Goal: Task Accomplishment & Management: Manage account settings

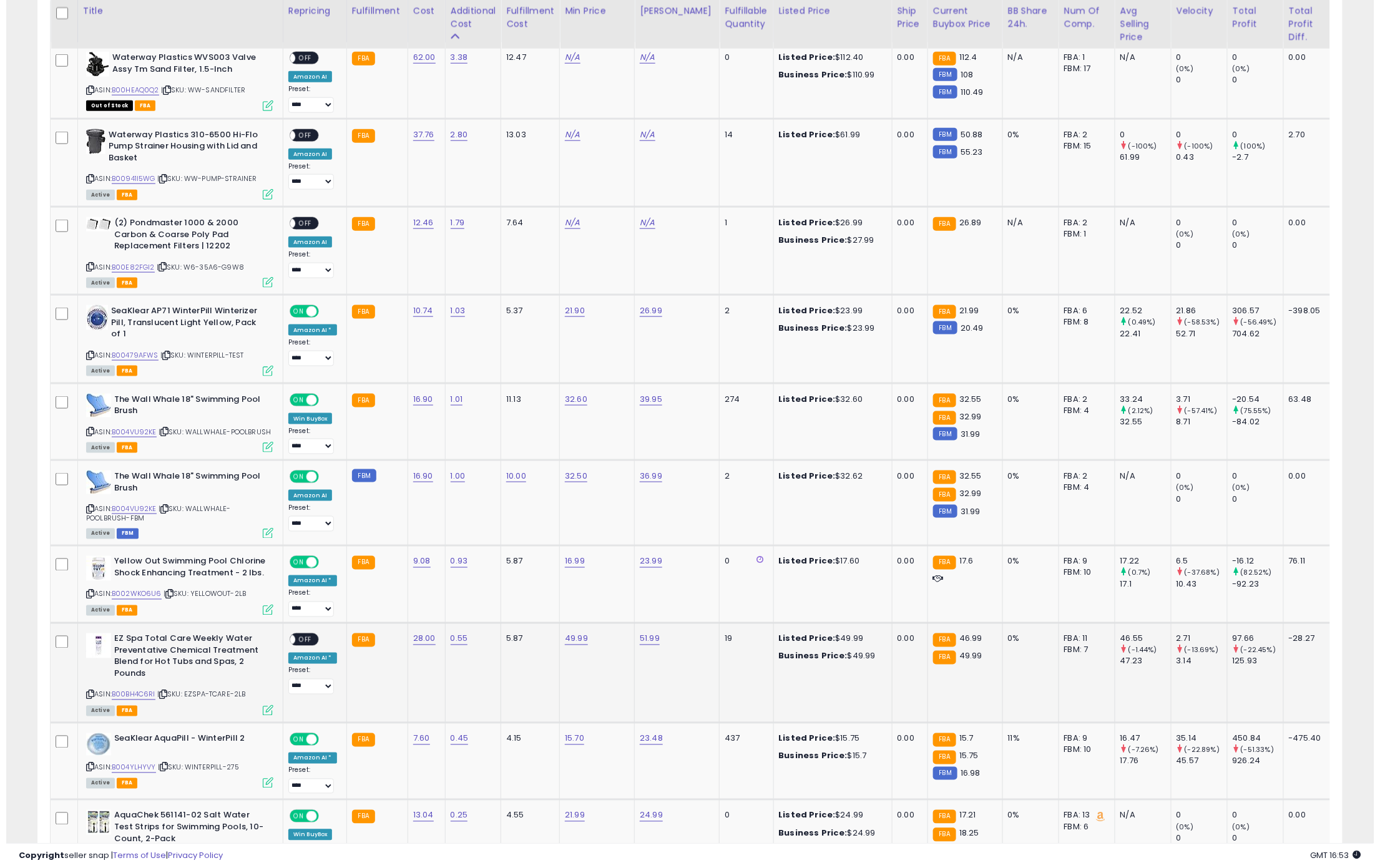
scroll to position [749, 0]
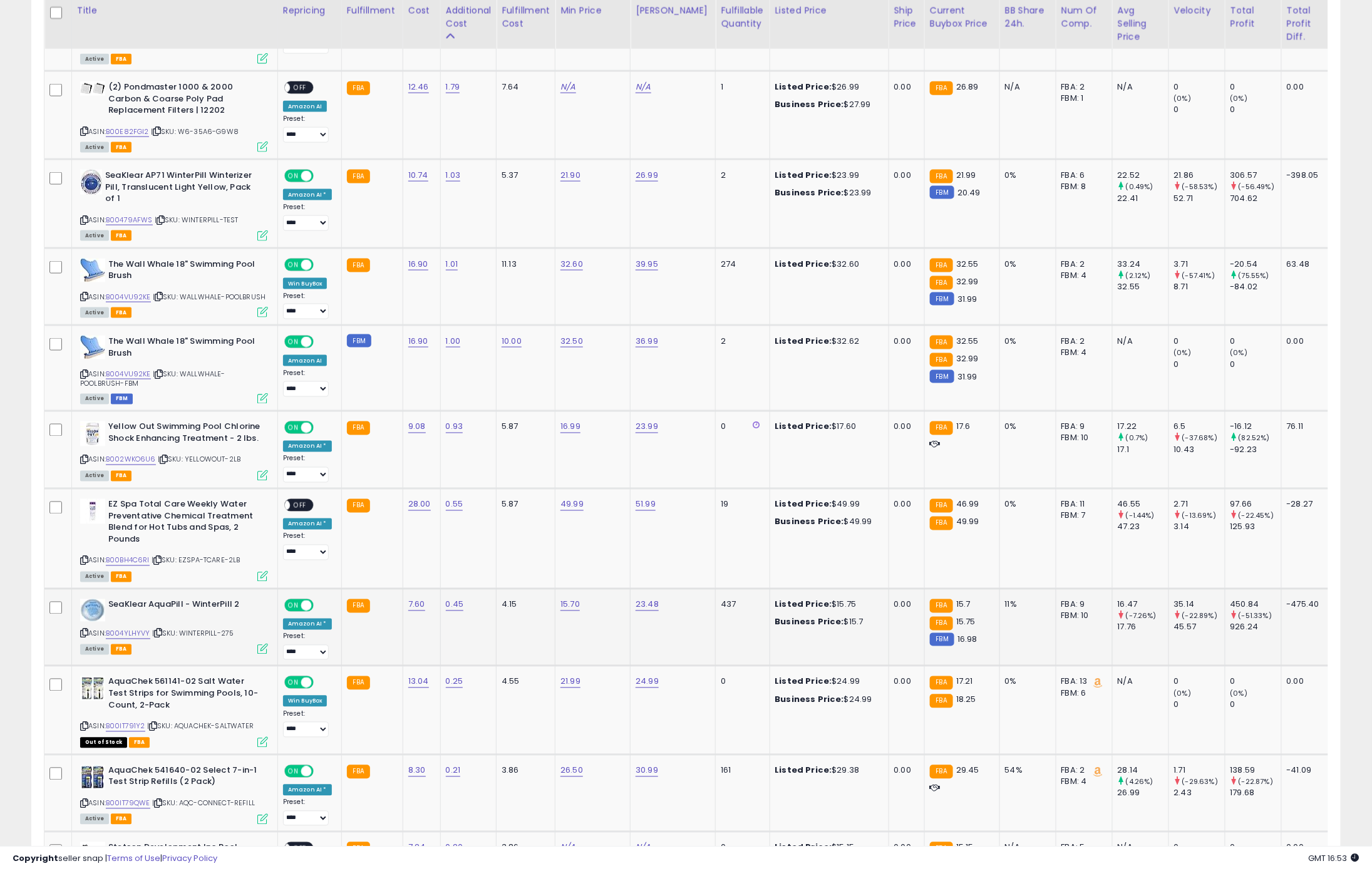
click at [260, 651] on td "SeaKlear AquaPill - WinterPill 2 ASIN: B004YLHYVY | SKU: WINTERPILL-275 Active …" at bounding box center [174, 628] width 206 height 78
click at [260, 651] on icon at bounding box center [263, 649] width 10 height 10
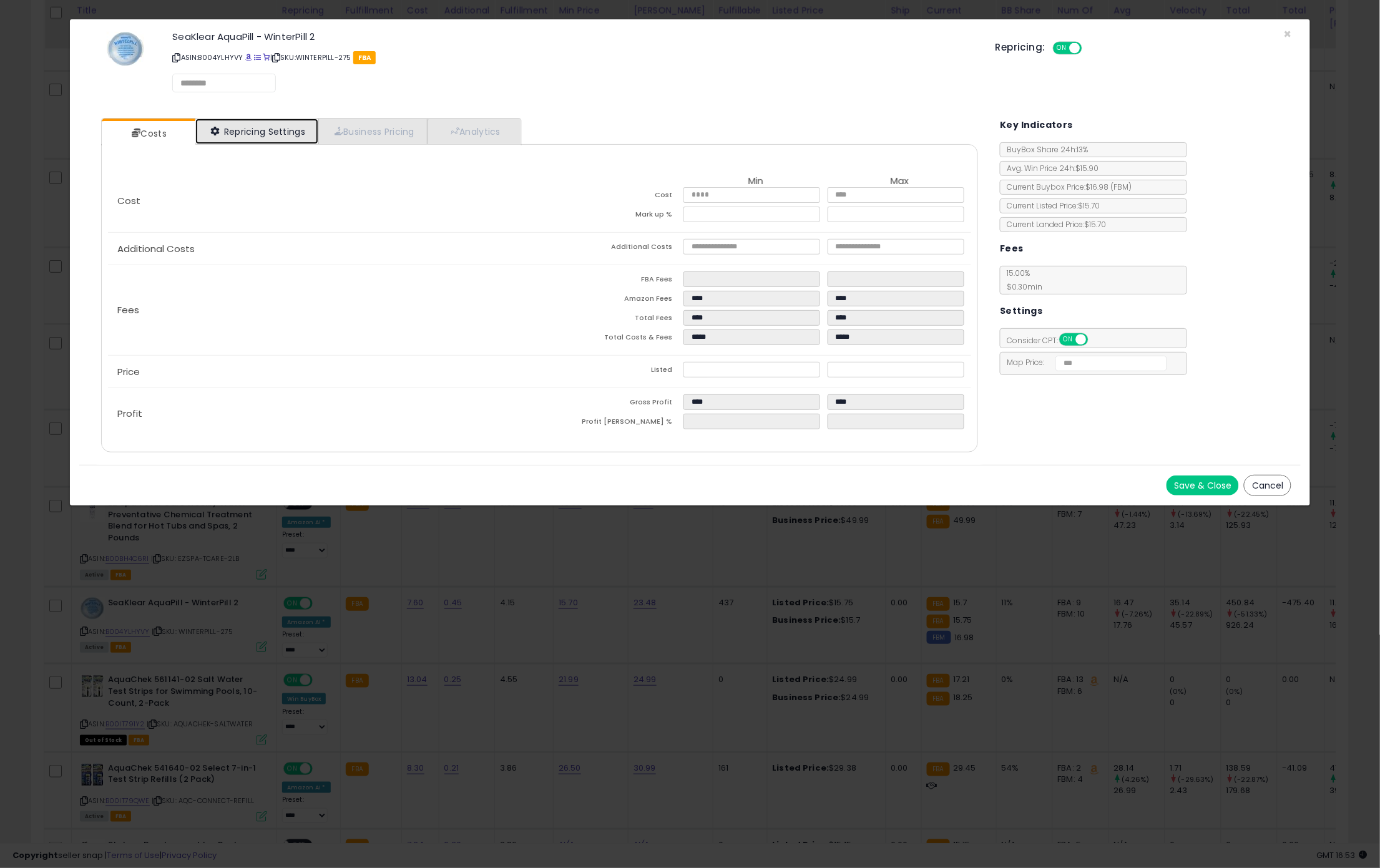
click at [231, 142] on link "Repricing Settings" at bounding box center [257, 131] width 124 height 26
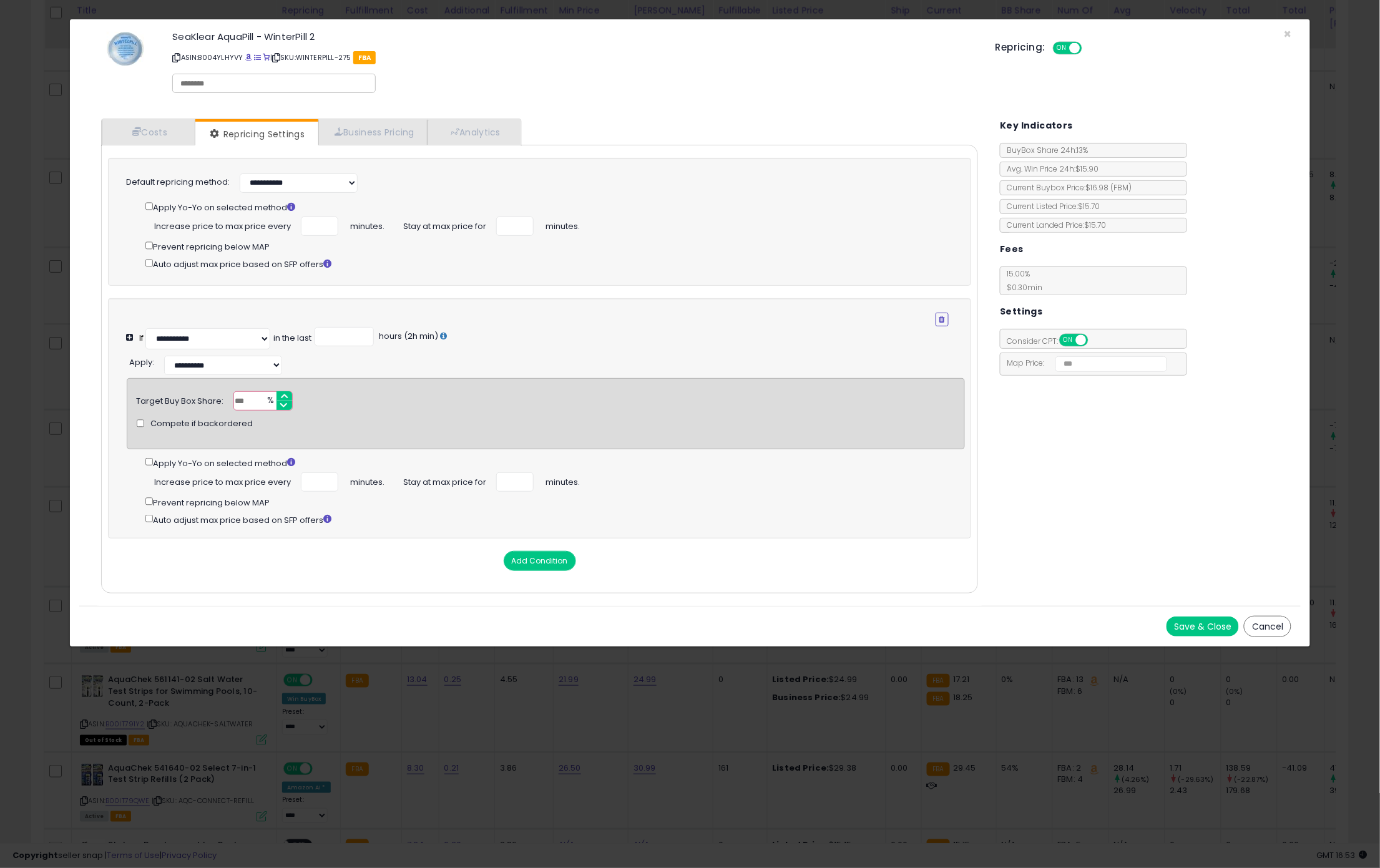
click at [396, 695] on div "× Close SeaKlear AquaPill - WinterPill 2 ASIN: B004YLHYVY | SKU: WINTERPILL-275…" at bounding box center [690, 434] width 1380 height 868
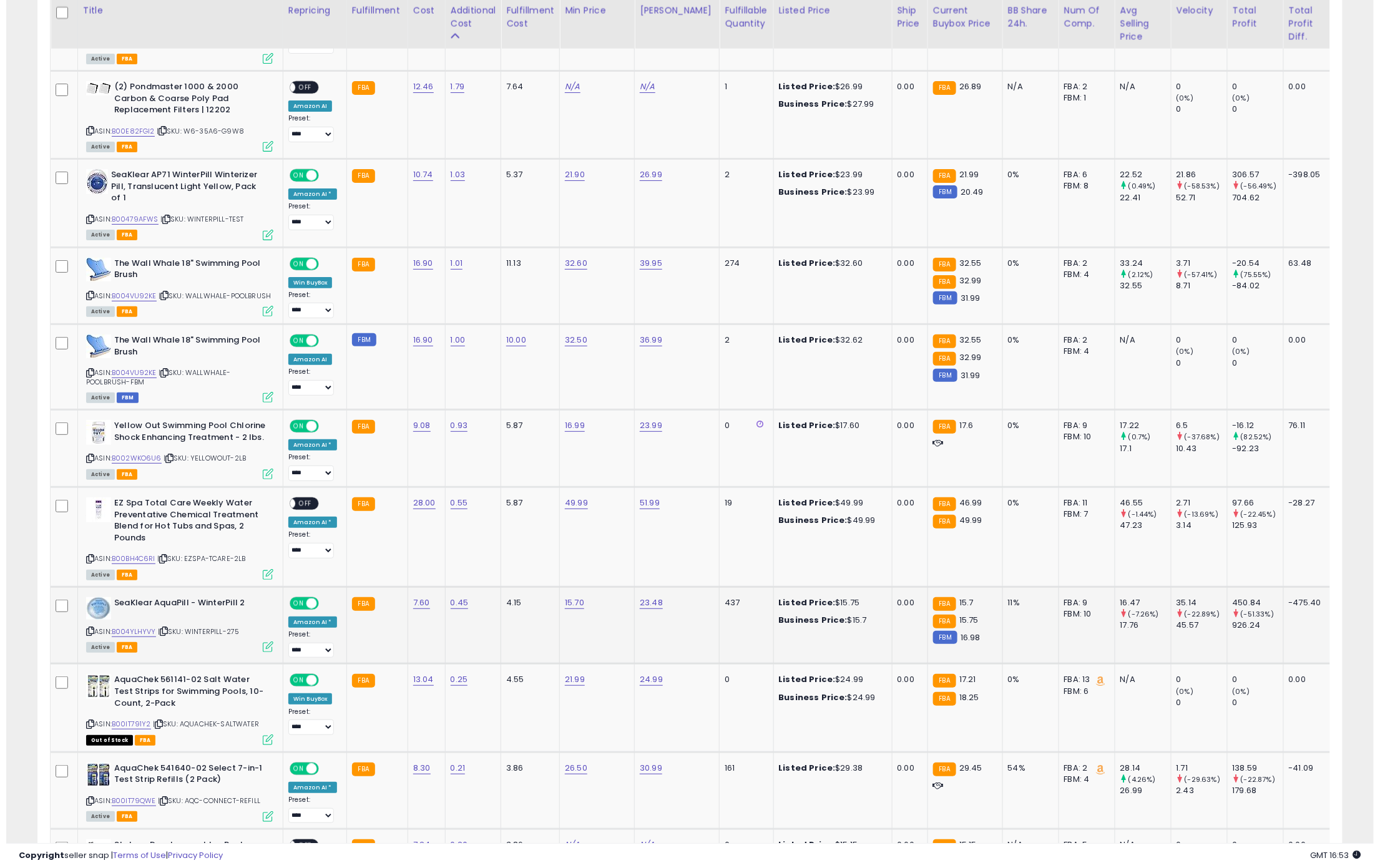
scroll to position [623880, 623544]
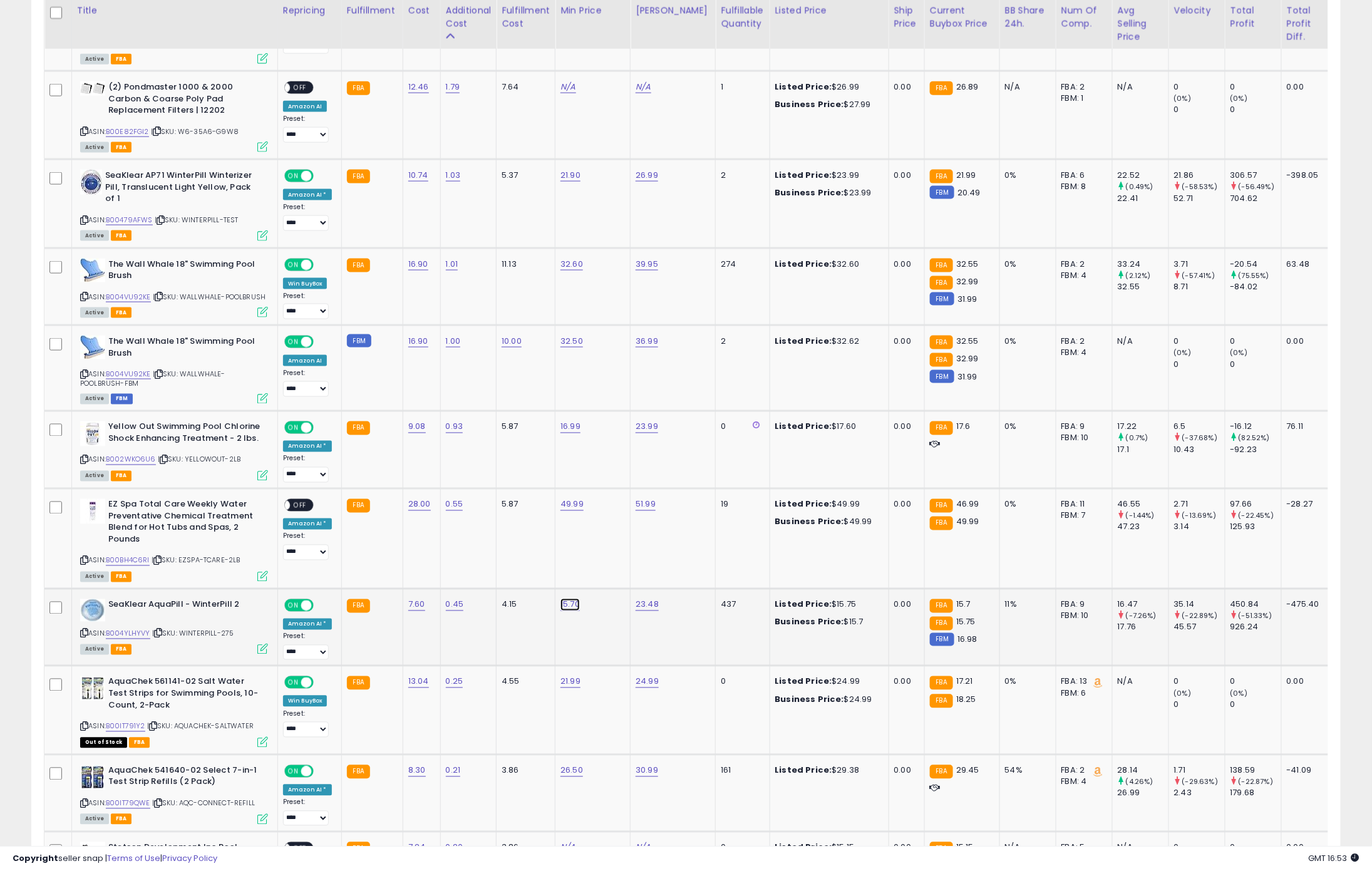
click at [570, 602] on link "15.70" at bounding box center [570, 605] width 19 height 13
click at [257, 648] on icon at bounding box center [263, 649] width 10 height 10
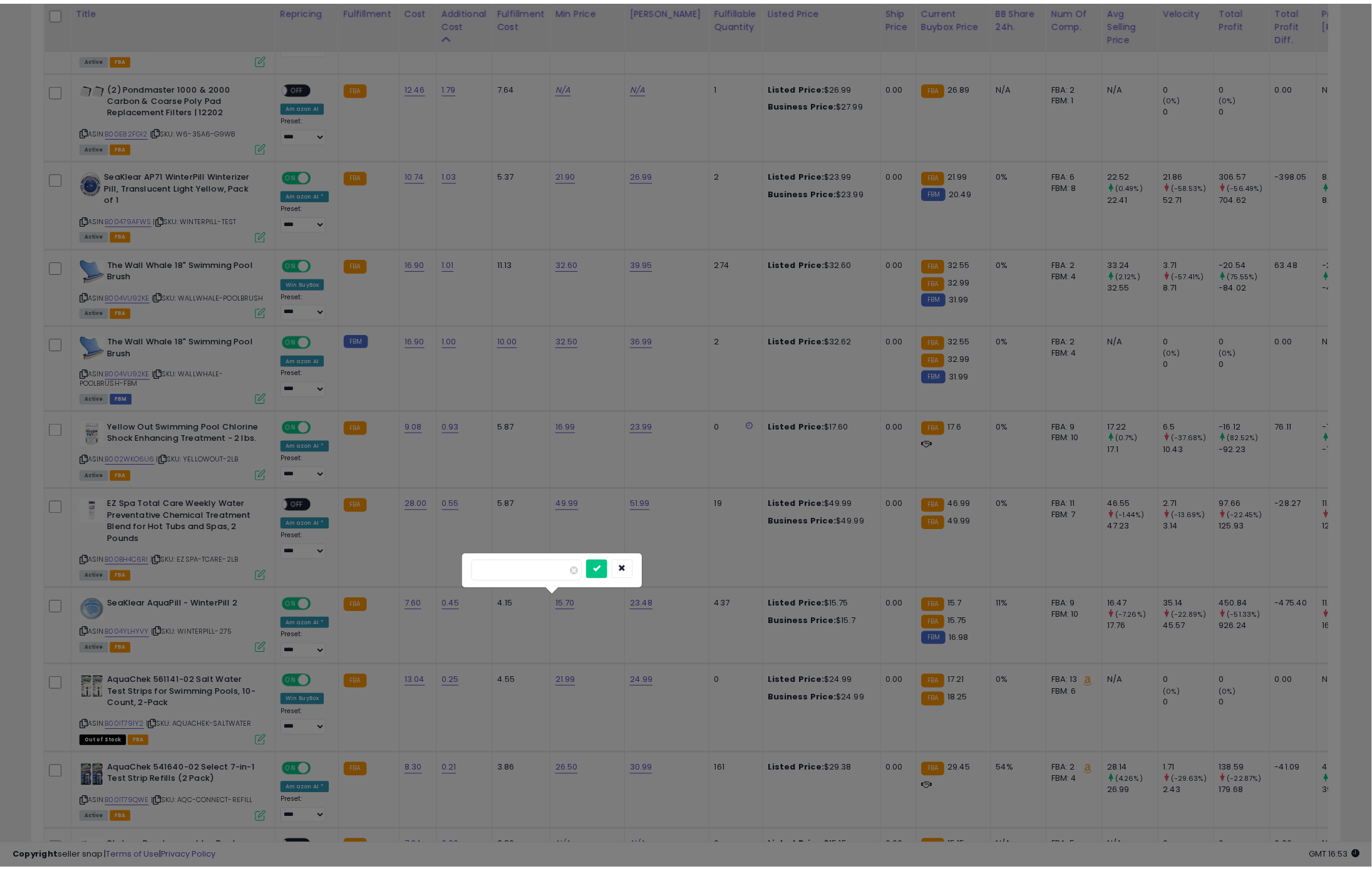
scroll to position [257, 768]
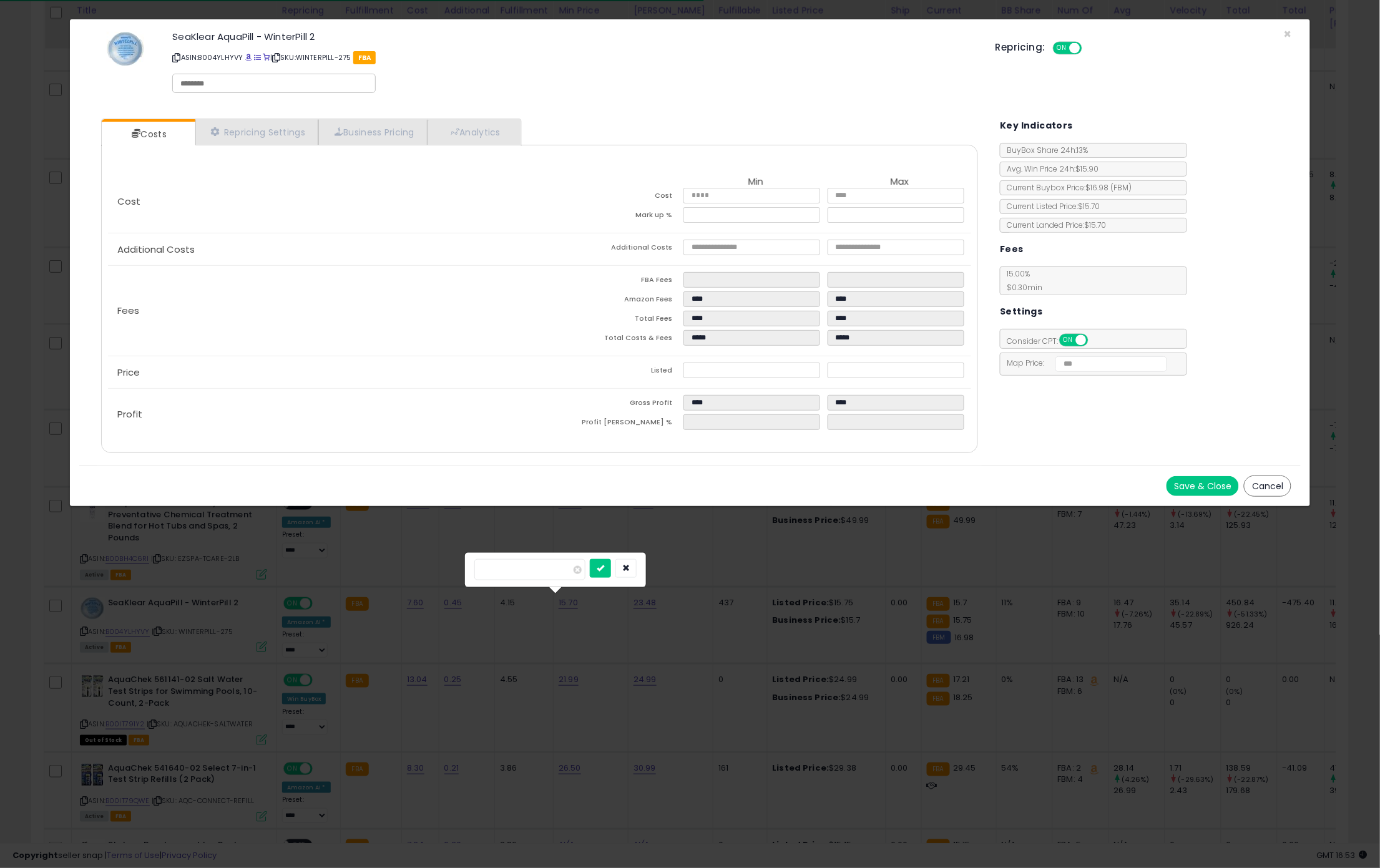
click at [328, 659] on div "× Close SeaKlear AquaPill - WinterPill 2 ASIN: B004YLHYVY | SKU: WINTERPILL-275…" at bounding box center [690, 434] width 1380 height 868
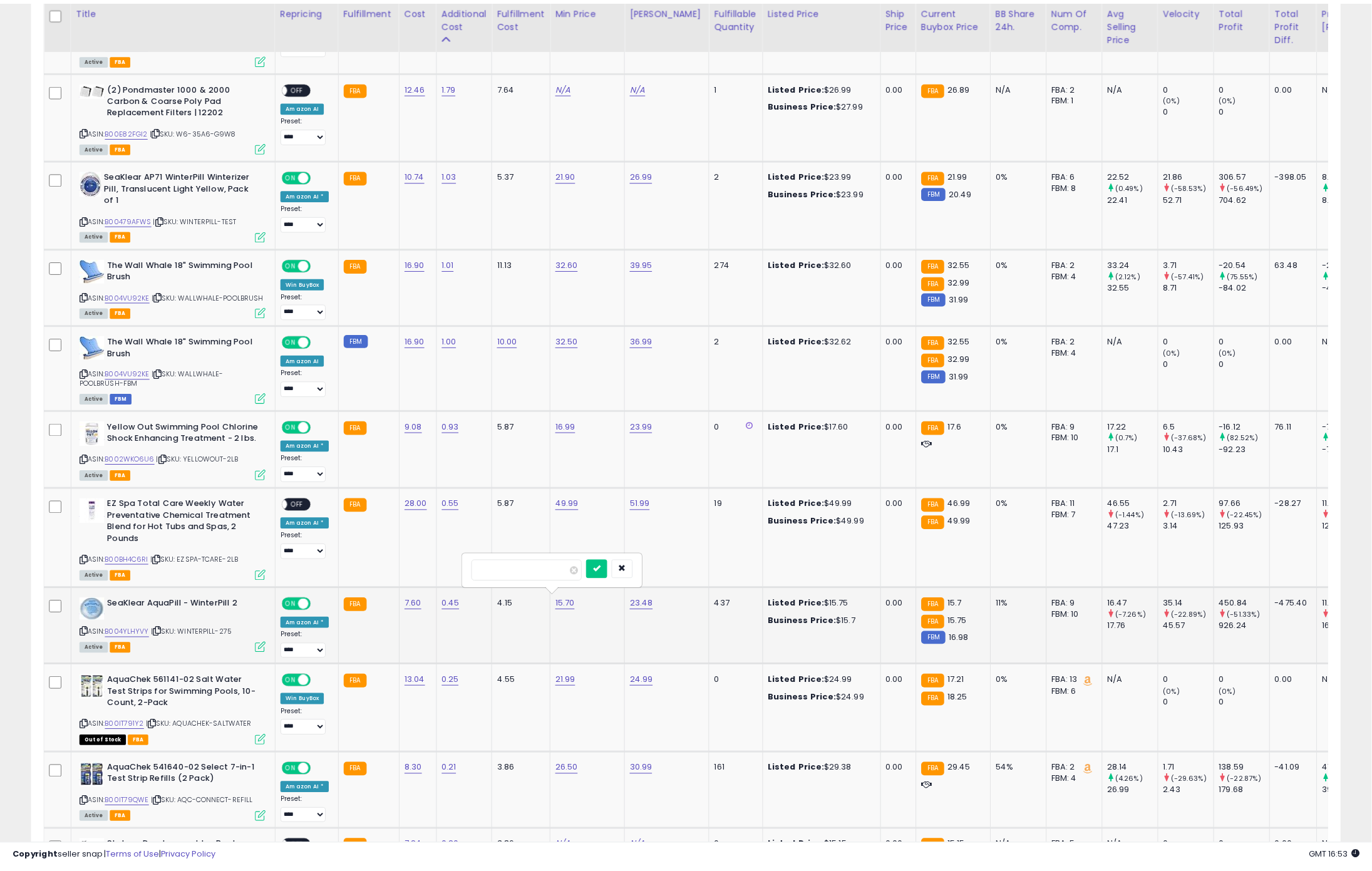
scroll to position [626036, 625291]
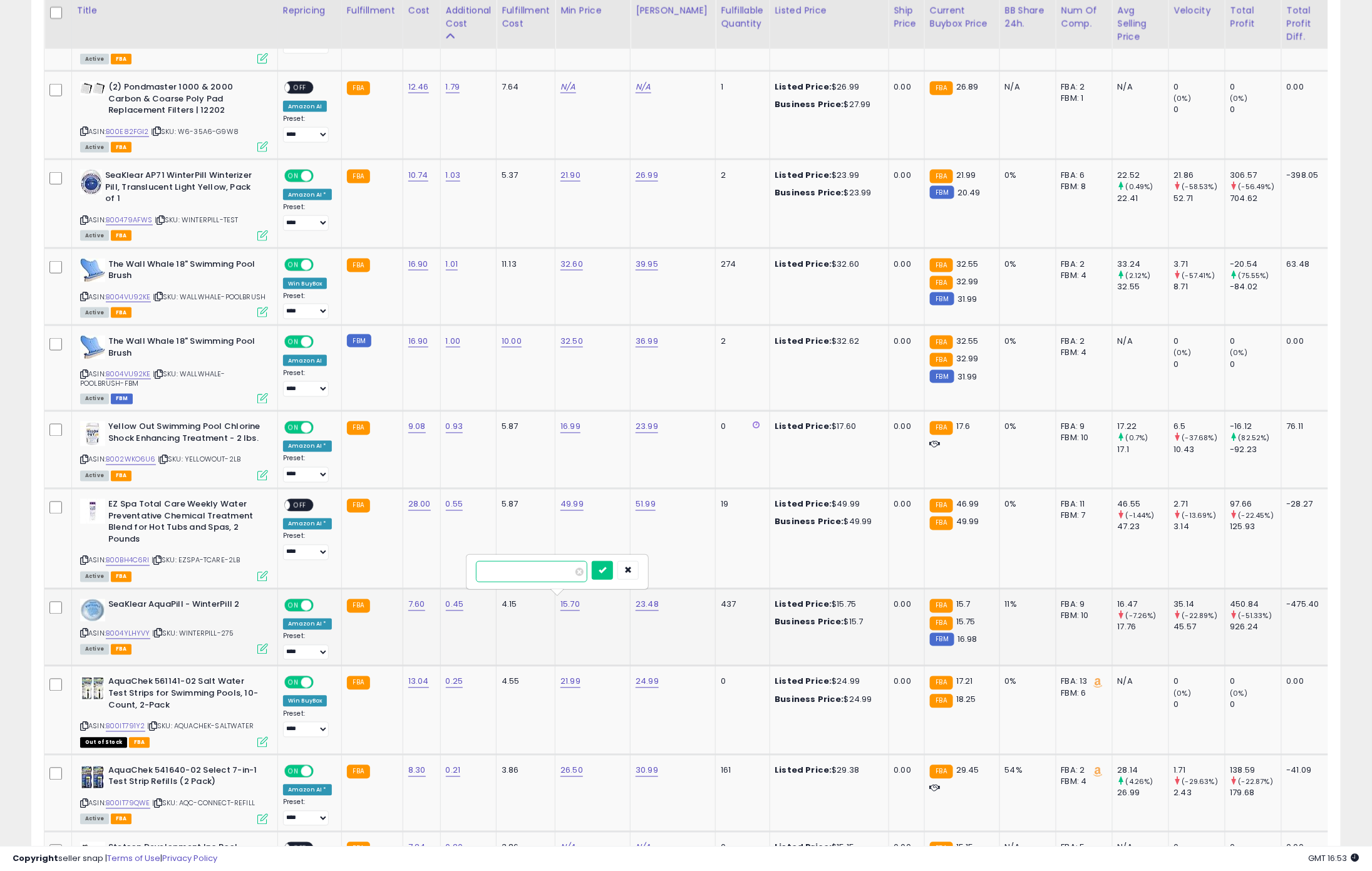
click at [521, 574] on input "*****" at bounding box center [532, 571] width 111 height 22
type input "*****"
click button "submit" at bounding box center [602, 570] width 22 height 19
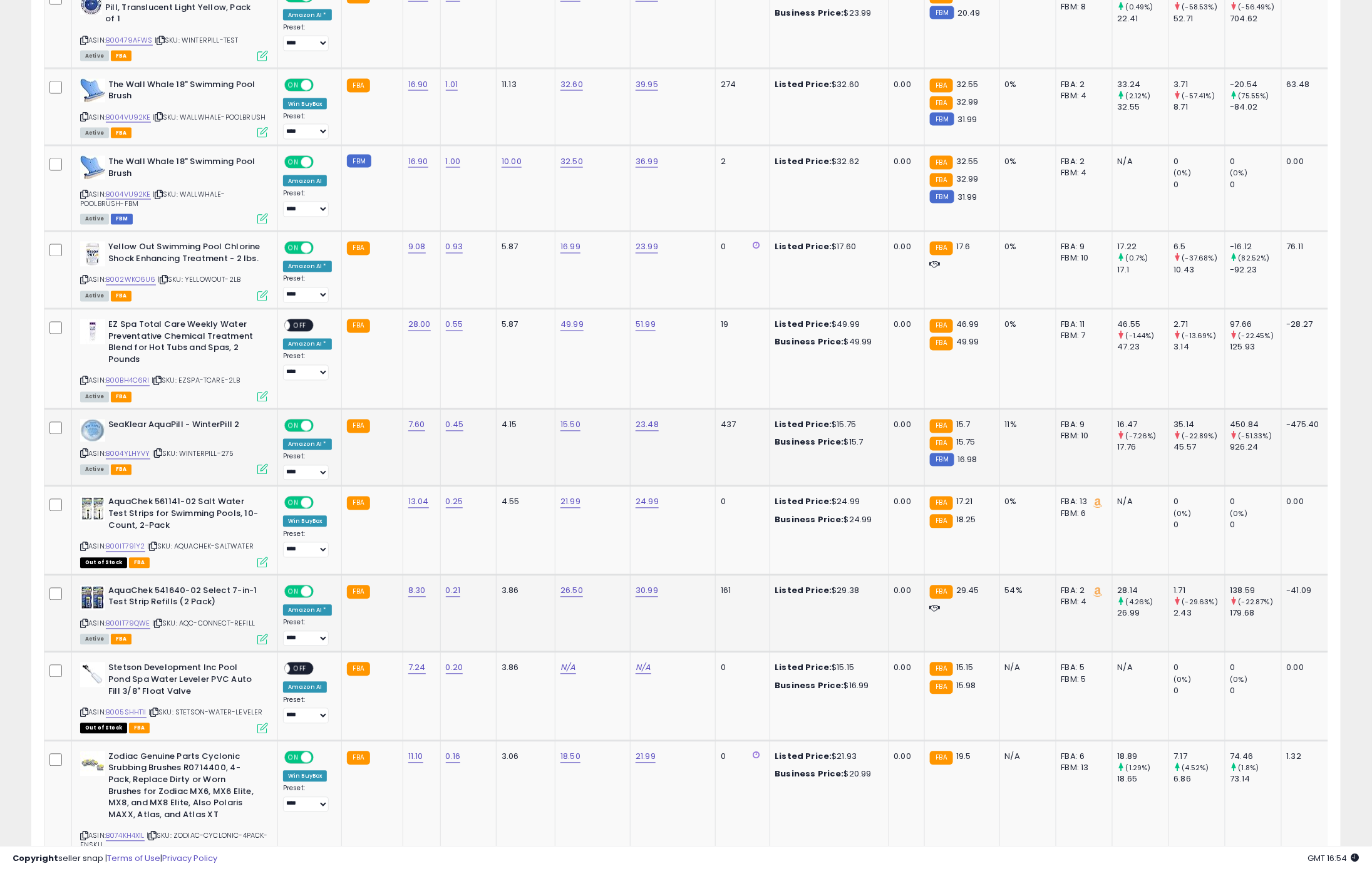
scroll to position [1085, 0]
